Goal: Transaction & Acquisition: Obtain resource

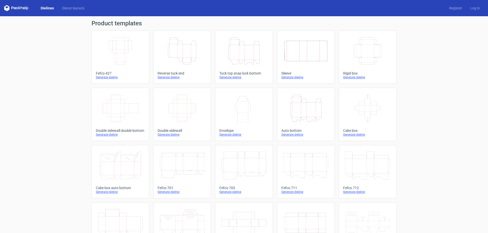
click at [181, 57] on icon "Height Depth Width" at bounding box center [181, 51] width 45 height 28
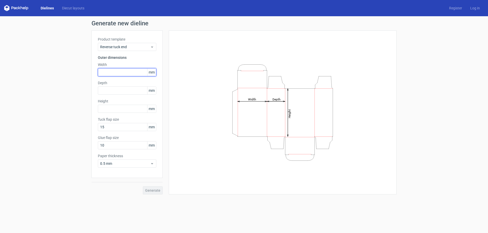
click at [123, 73] on input "text" at bounding box center [127, 72] width 58 height 8
type input "25"
type input "20"
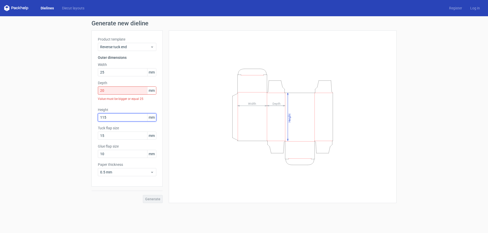
type input "115"
drag, startPoint x: 111, startPoint y: 90, endPoint x: 96, endPoint y: 93, distance: 14.8
click at [96, 93] on div "Product template Reverse tuck end Outer dimensions Width 25 mm Depth 20 mm Valu…" at bounding box center [126, 108] width 71 height 156
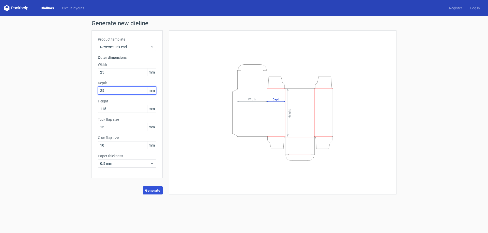
type input "25"
click at [153, 190] on span "Generate" at bounding box center [152, 191] width 15 height 4
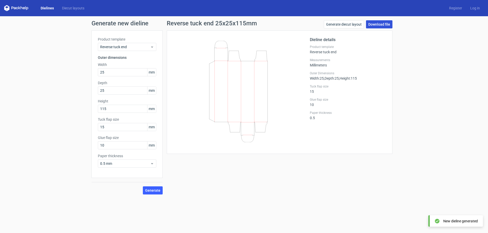
click at [380, 23] on link "Download file" at bounding box center [379, 24] width 26 height 8
drag, startPoint x: 108, startPoint y: 70, endPoint x: 75, endPoint y: 74, distance: 33.3
click at [75, 74] on div "Generate new dieline Product template Reverse tuck end Outer dimensions Width 2…" at bounding box center [244, 107] width 488 height 183
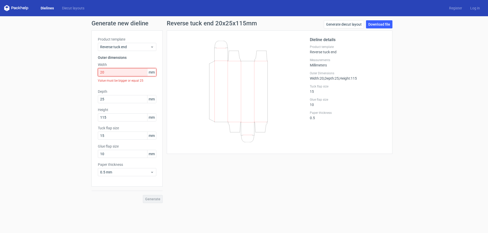
drag, startPoint x: 121, startPoint y: 75, endPoint x: 88, endPoint y: 74, distance: 33.3
click at [88, 74] on div "Generate new dieline Product template Reverse tuck end Outer dimensions Width 2…" at bounding box center [244, 111] width 488 height 191
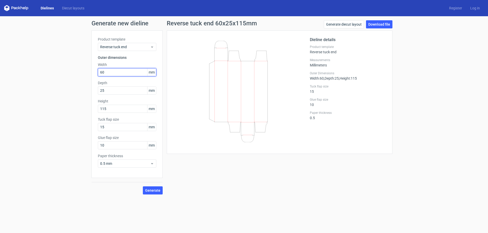
type input "60"
type input "100"
click at [149, 191] on span "Generate" at bounding box center [152, 191] width 15 height 4
click at [375, 23] on link "Download file" at bounding box center [379, 24] width 26 height 8
drag, startPoint x: 112, startPoint y: 72, endPoint x: 88, endPoint y: 74, distance: 24.3
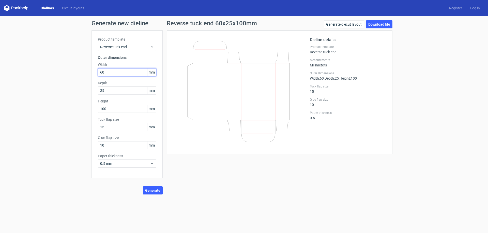
click at [88, 74] on div "Generate new dieline Product template Reverse tuck end Outer dimensions Width 6…" at bounding box center [244, 107] width 488 height 183
type input "65"
type input "90"
click at [152, 189] on span "Generate" at bounding box center [152, 191] width 15 height 4
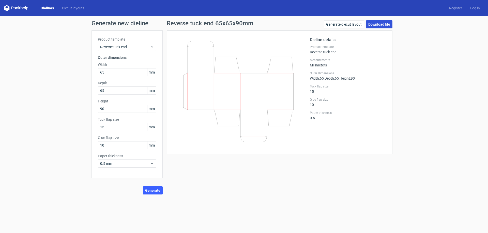
click at [388, 24] on link "Download file" at bounding box center [379, 24] width 26 height 8
drag, startPoint x: 108, startPoint y: 88, endPoint x: 96, endPoint y: 92, distance: 12.2
click at [96, 92] on div "Product template Reverse tuck end Outer dimensions Width 65 mm Depth 65 mm Heig…" at bounding box center [126, 104] width 71 height 148
type input "90"
type input "65"
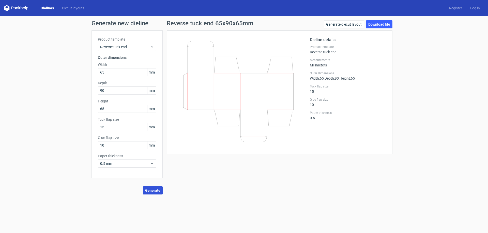
click at [150, 189] on span "Generate" at bounding box center [152, 191] width 15 height 4
click at [375, 23] on link "Download file" at bounding box center [379, 24] width 26 height 8
drag, startPoint x: 112, startPoint y: 72, endPoint x: 93, endPoint y: 74, distance: 19.2
click at [93, 74] on div "Product template Reverse tuck end Outer dimensions Width 65 mm Depth 90 mm Heig…" at bounding box center [126, 104] width 71 height 148
type input "90"
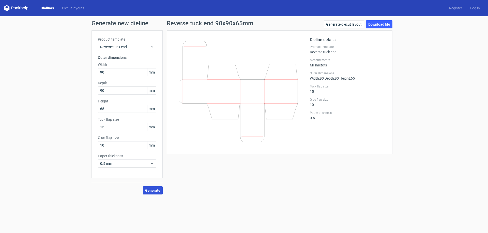
click at [152, 191] on span "Generate" at bounding box center [152, 191] width 15 height 4
click at [379, 26] on link "Download file" at bounding box center [379, 24] width 26 height 8
click at [328, 191] on div "Reverse tuck end 90x90x65mm Generate diecut layout Download file Dieline detail…" at bounding box center [280, 107] width 234 height 174
